Goal: Task Accomplishment & Management: Use online tool/utility

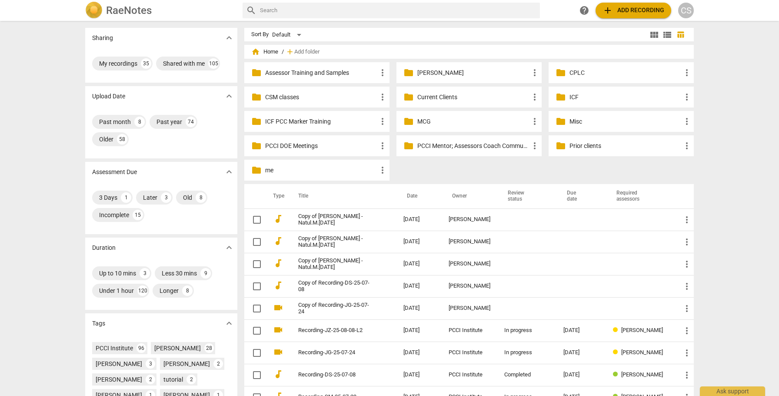
click at [428, 96] on p "Current Clients" at bounding box center [474, 97] width 112 height 9
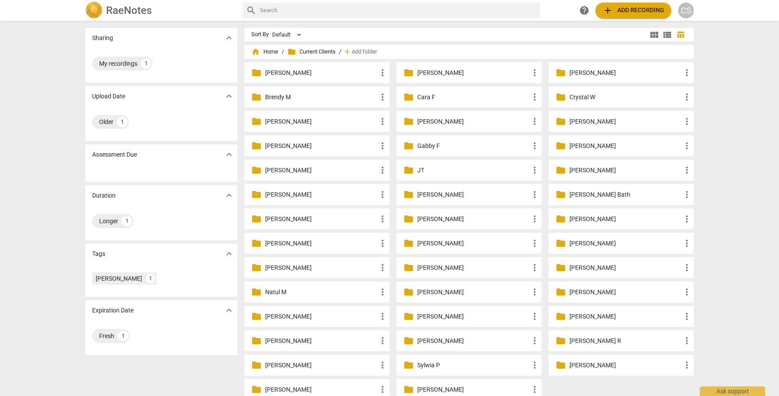
click at [273, 147] on p "[PERSON_NAME]" at bounding box center [321, 145] width 112 height 9
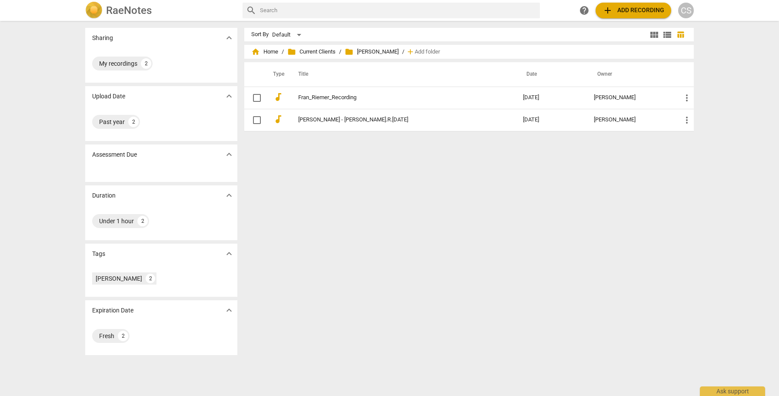
click at [622, 9] on span "add Add recording" at bounding box center [634, 10] width 62 height 10
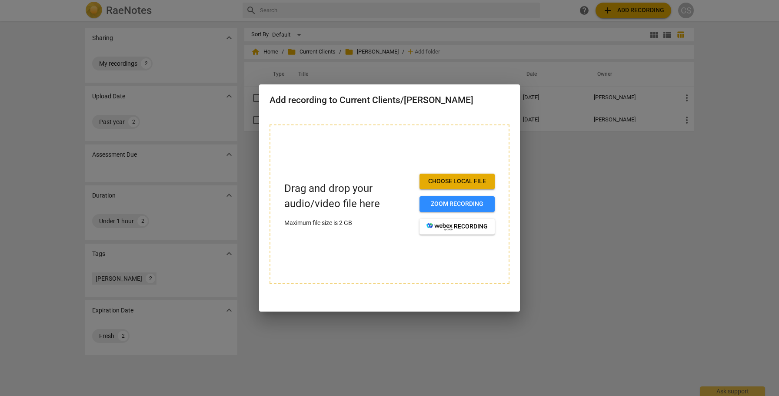
click at [468, 184] on span "Choose local file" at bounding box center [457, 181] width 61 height 9
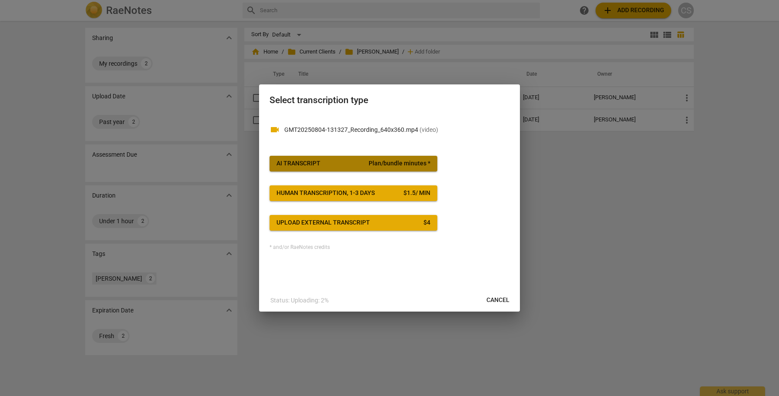
click at [399, 163] on span "Plan/bundle minutes *" at bounding box center [400, 163] width 62 height 9
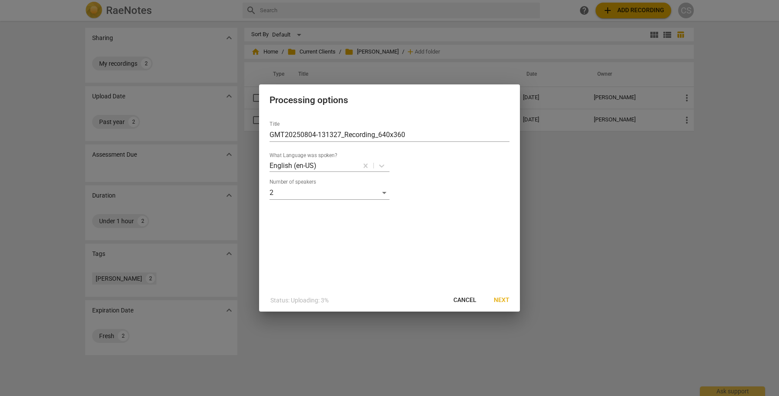
click at [502, 299] on span "Next" at bounding box center [502, 300] width 16 height 9
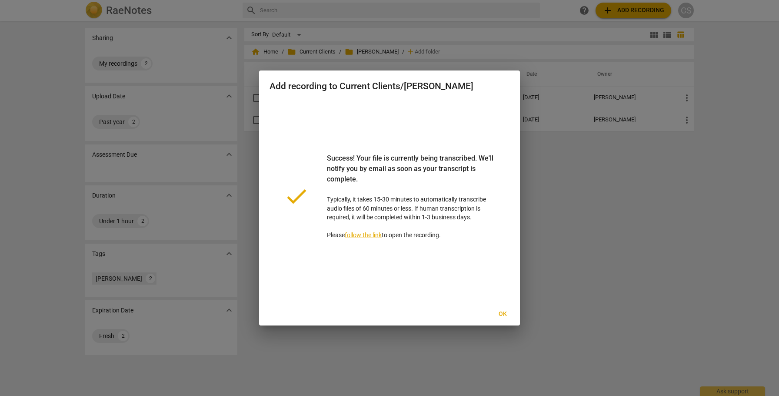
click at [502, 313] on span "Ok" at bounding box center [503, 314] width 14 height 9
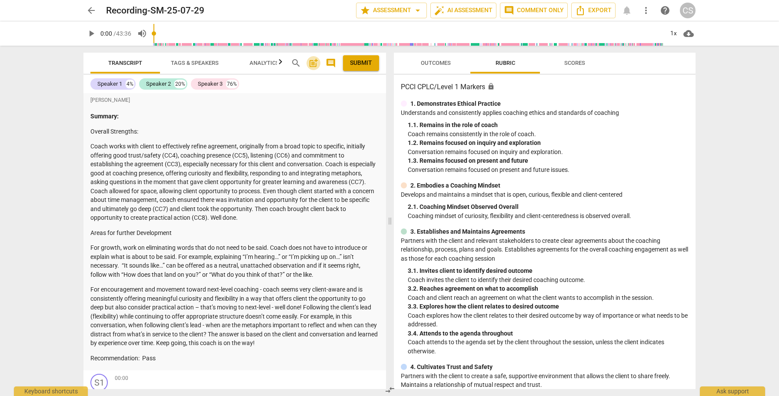
click at [313, 63] on span "post_add" at bounding box center [313, 63] width 10 height 10
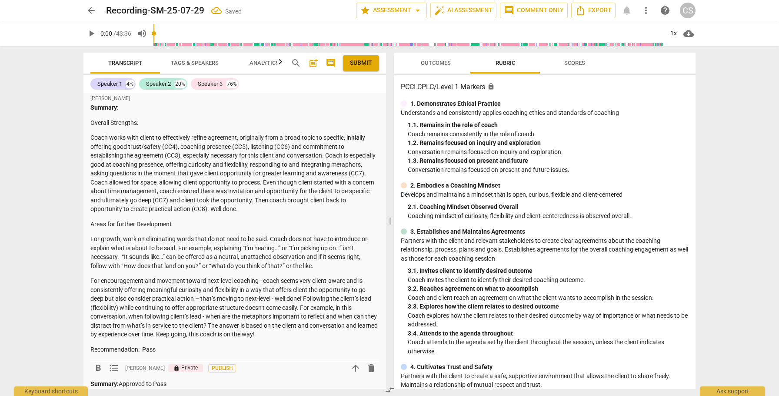
click at [355, 62] on span "Submit" at bounding box center [361, 63] width 22 height 9
